Goal: Navigation & Orientation: Find specific page/section

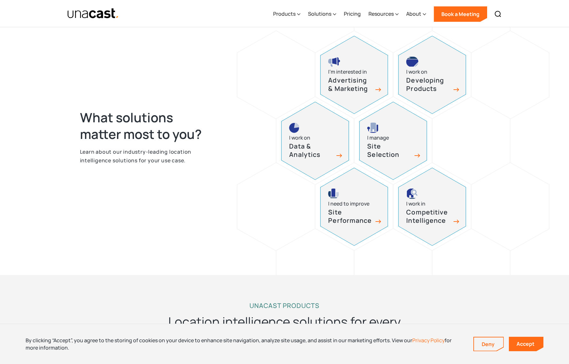
scroll to position [270, 0]
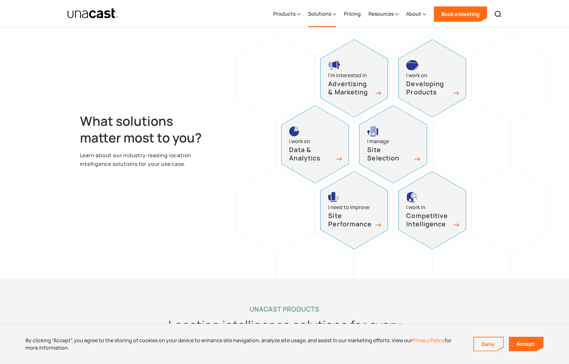
click at [323, 12] on div "Solutions" at bounding box center [319, 14] width 23 height 8
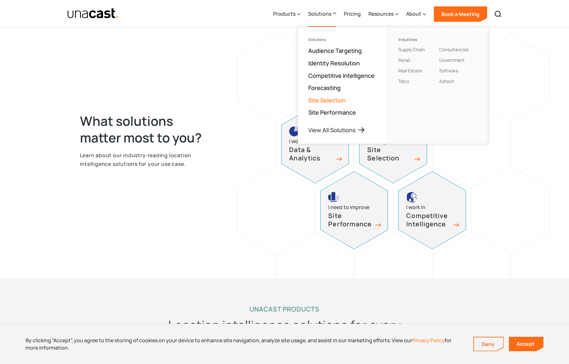
scroll to position [291, 0]
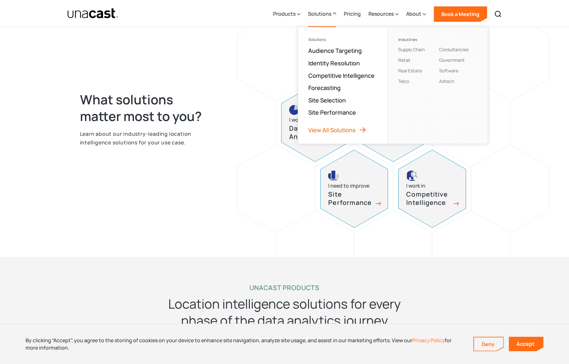
click at [329, 131] on link "View All Solutions" at bounding box center [337, 130] width 58 height 8
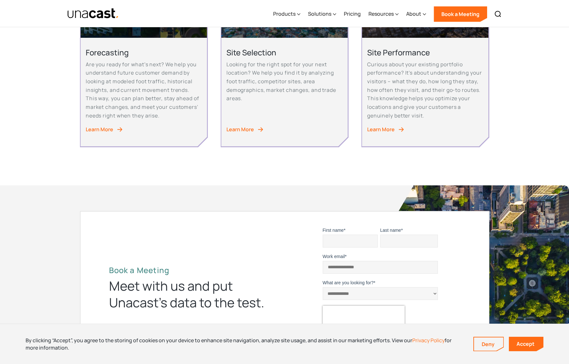
scroll to position [494, 0]
